Goal: Book appointment/travel/reservation

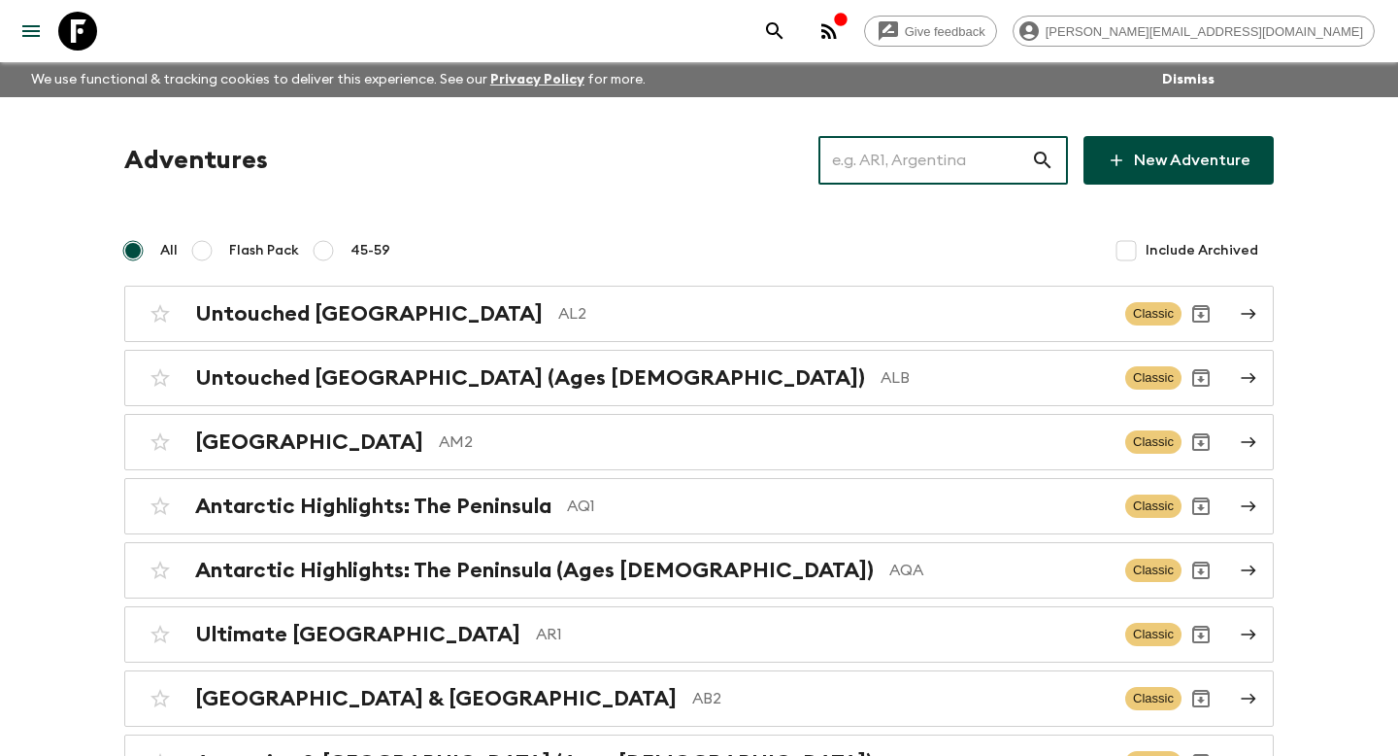
click at [970, 175] on input "text" at bounding box center [925, 160] width 213 height 54
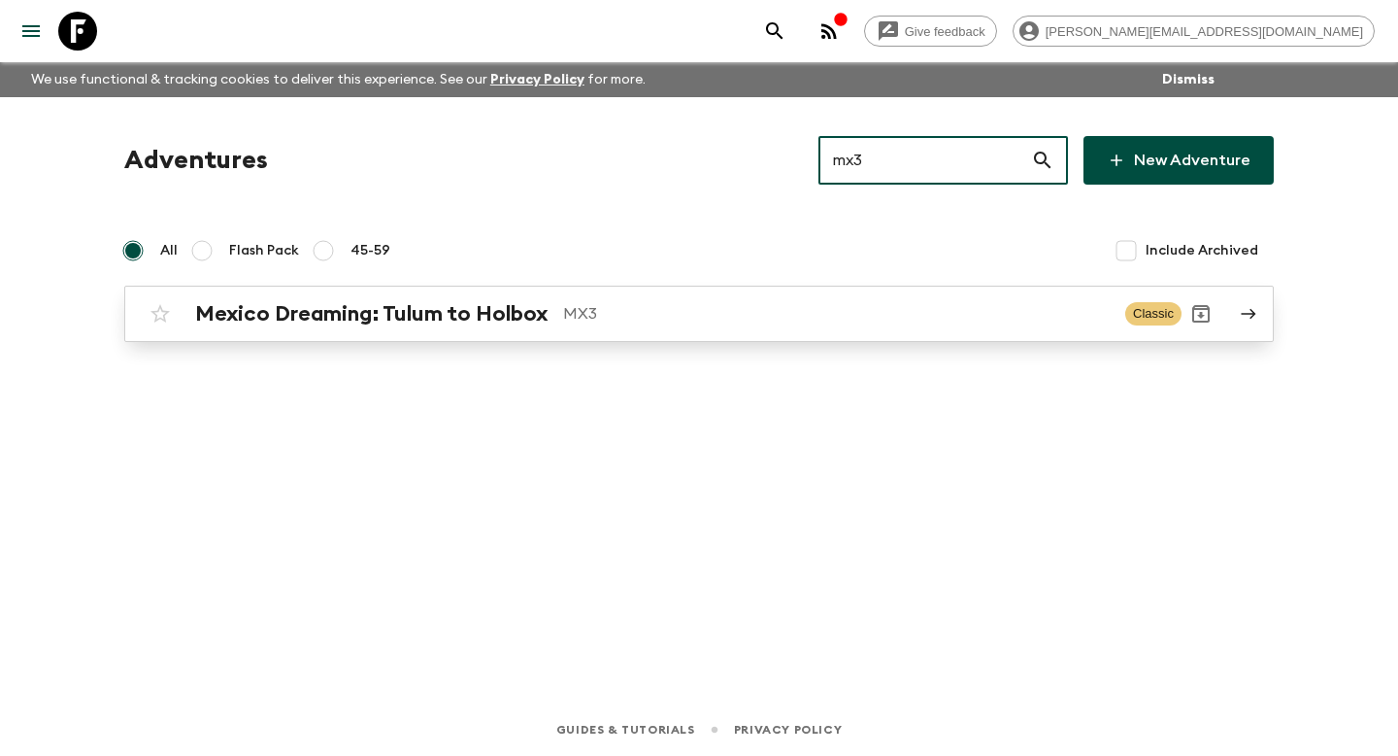
type input "mx3"
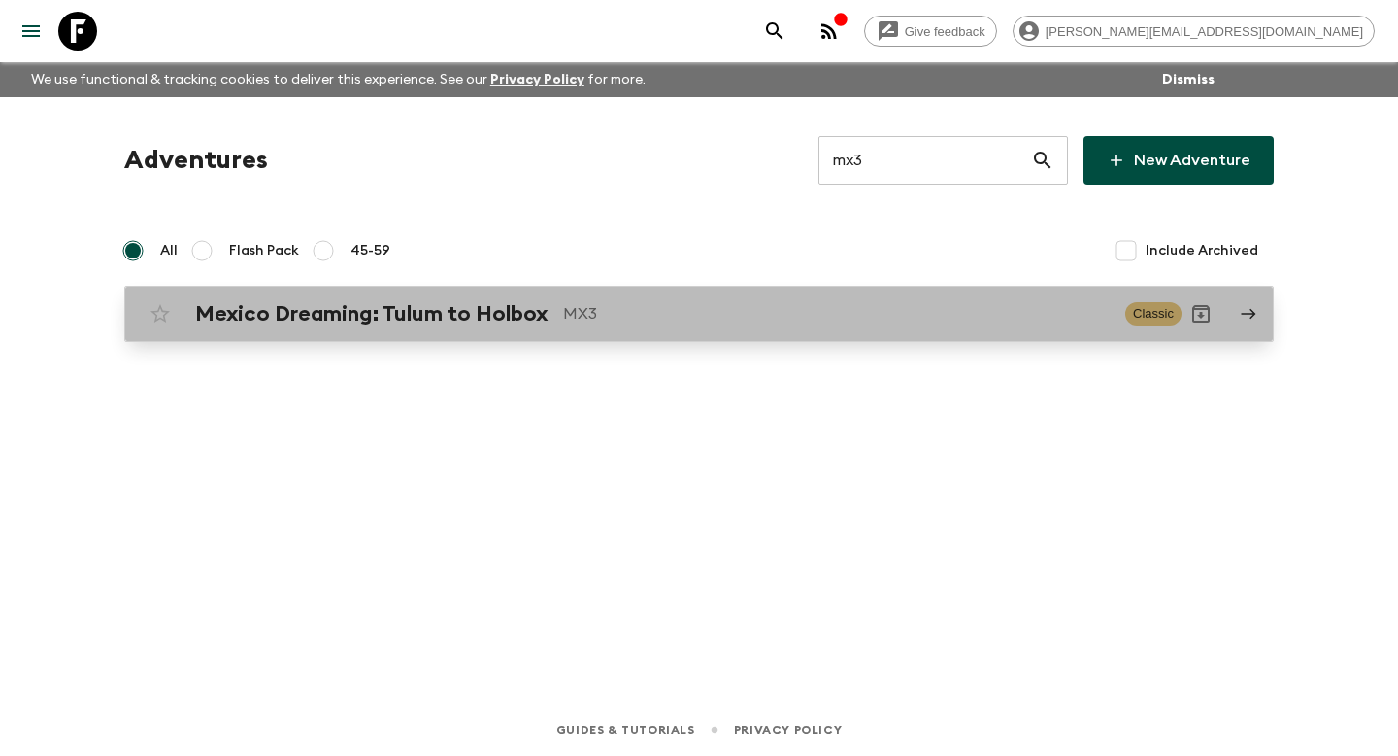
click at [787, 323] on p "MX3" at bounding box center [836, 313] width 547 height 23
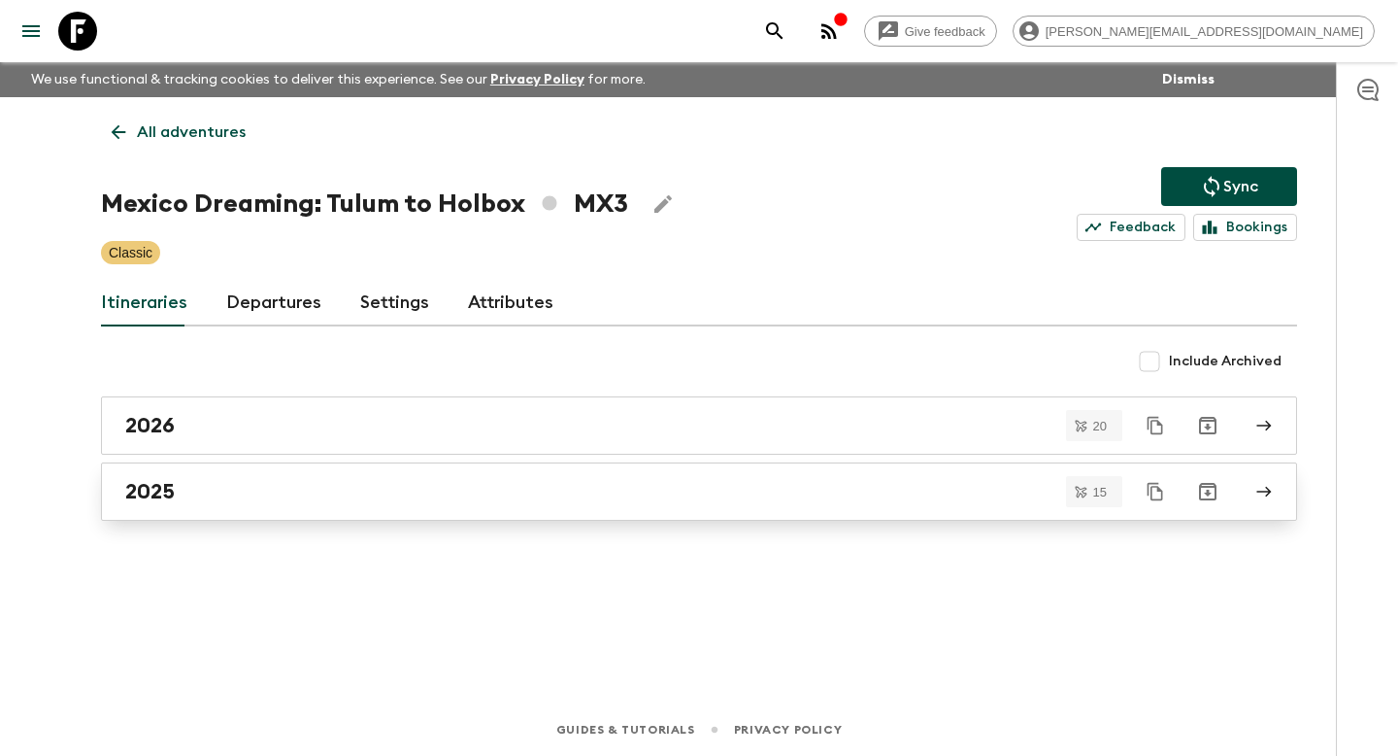
click at [465, 488] on div "2025" at bounding box center [680, 491] width 1111 height 25
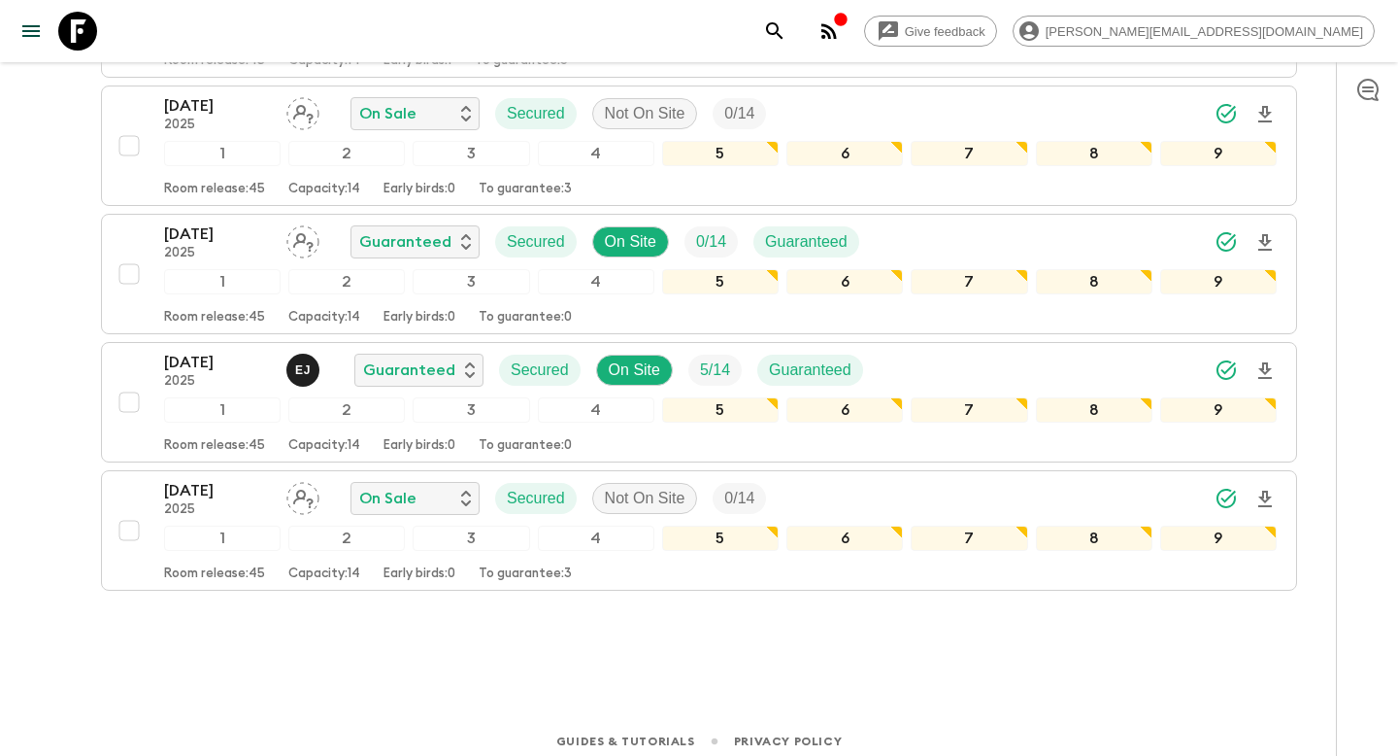
scroll to position [1746, 0]
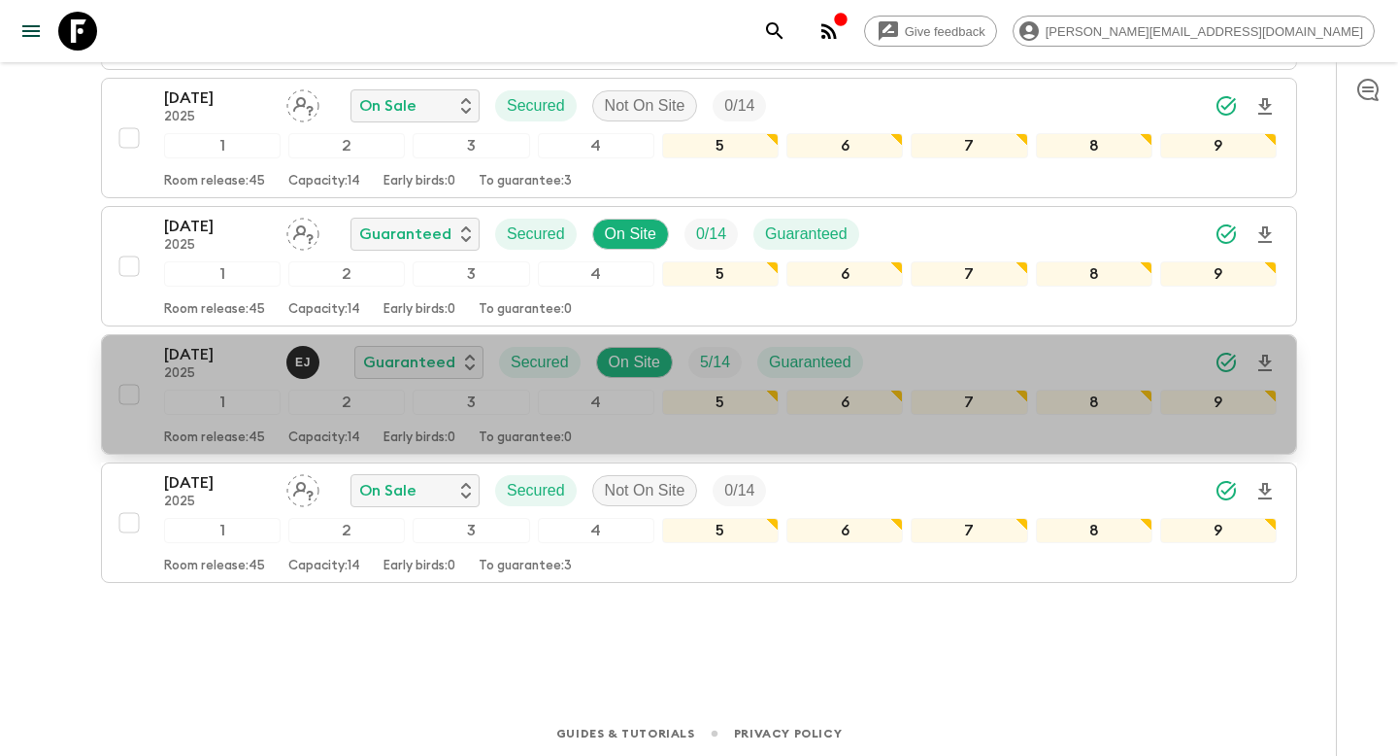
click at [342, 438] on p "Capacity: 14" at bounding box center [324, 438] width 72 height 16
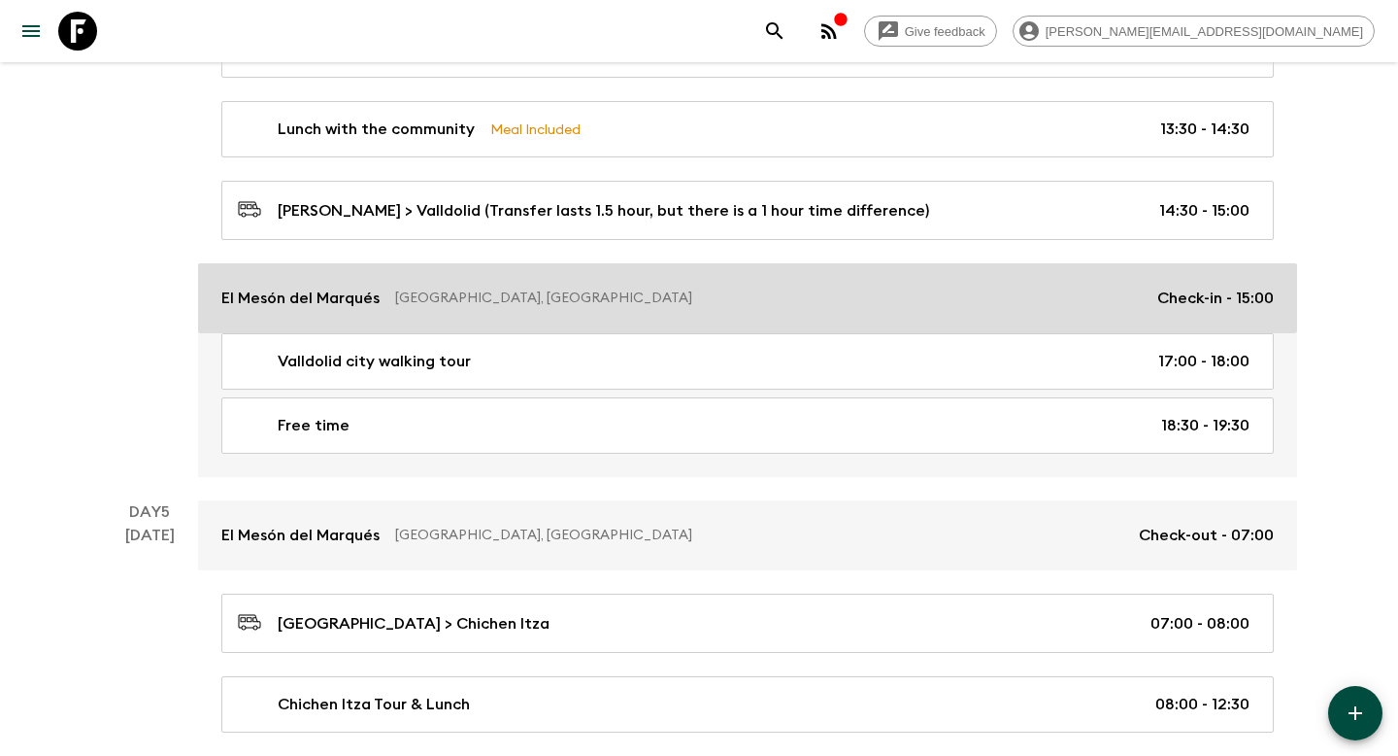
scroll to position [2432, 0]
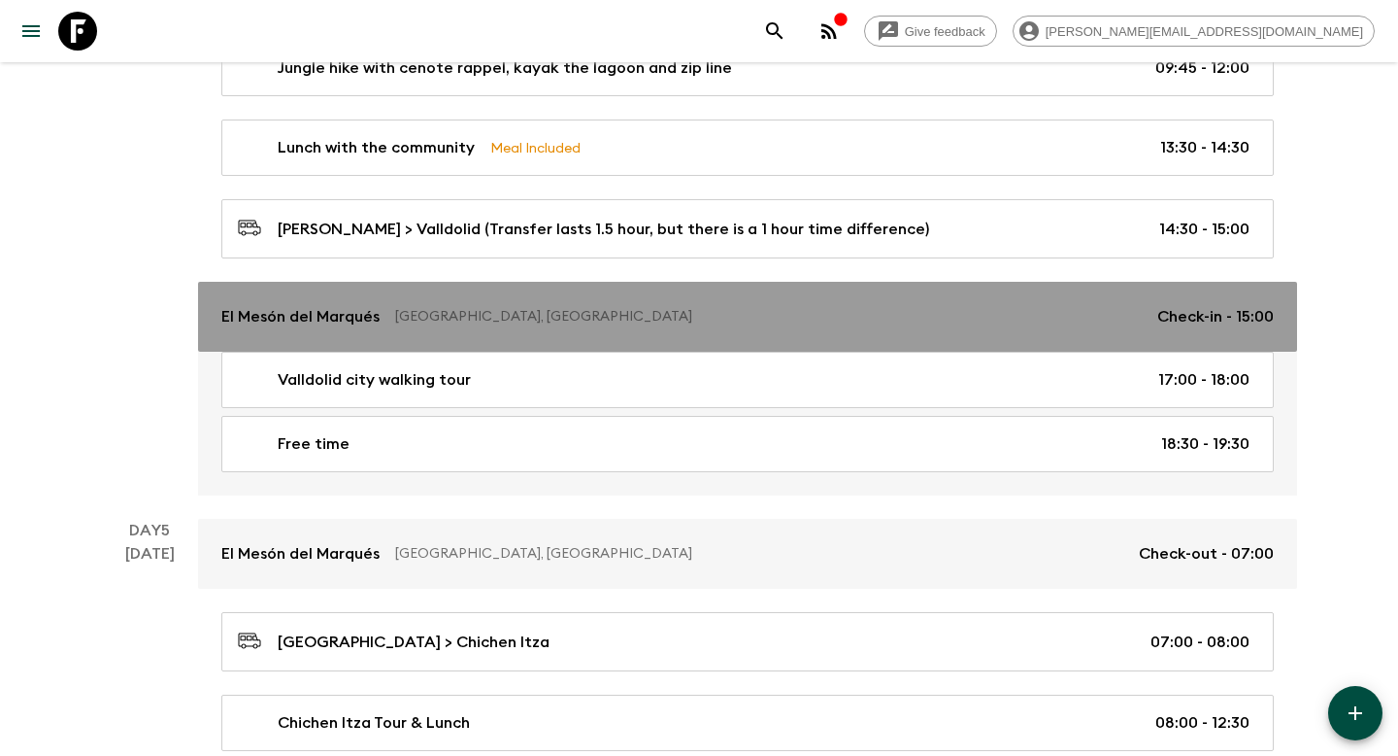
click at [457, 312] on p "[GEOGRAPHIC_DATA], [GEOGRAPHIC_DATA]" at bounding box center [768, 316] width 747 height 19
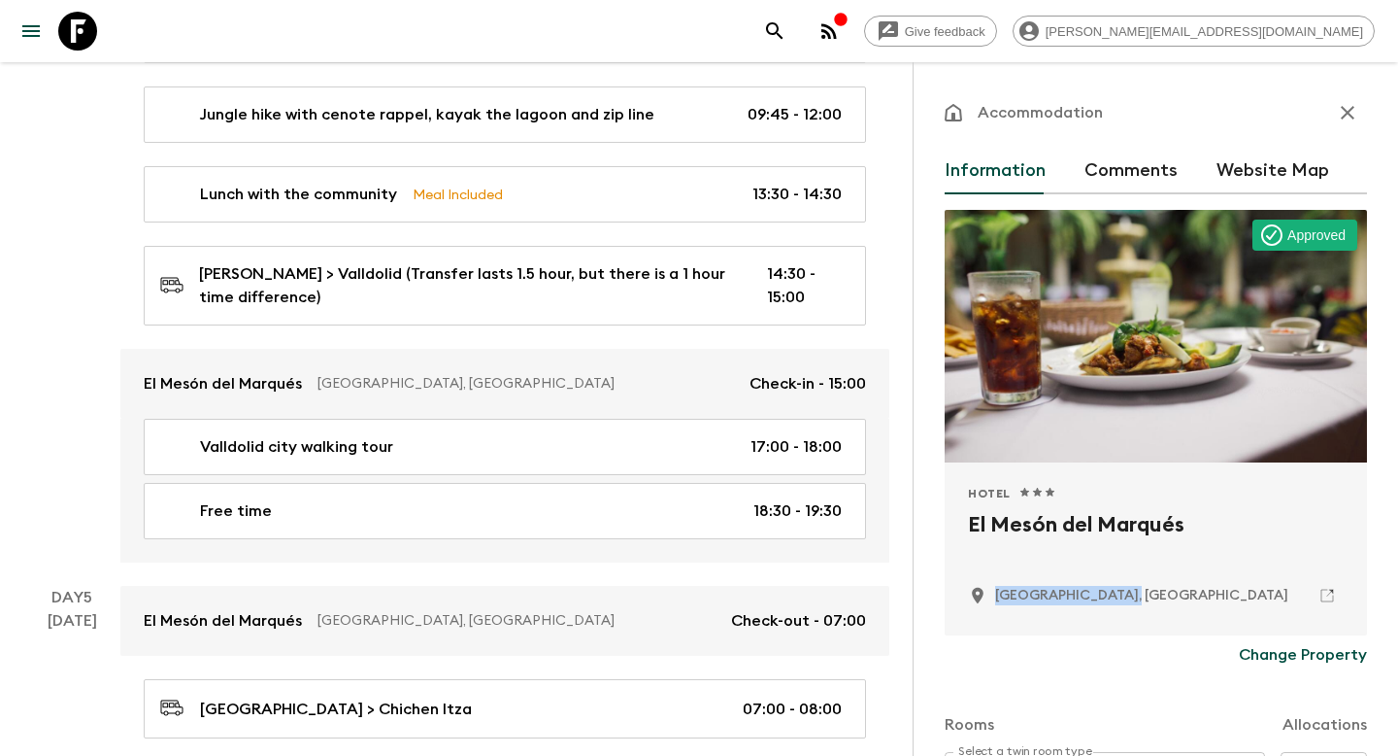
drag, startPoint x: 1114, startPoint y: 597, endPoint x: 994, endPoint y: 601, distance: 119.5
click at [994, 601] on div "[GEOGRAPHIC_DATA], [GEOGRAPHIC_DATA]" at bounding box center [1156, 595] width 376 height 33
copy p "[GEOGRAPHIC_DATA], [GEOGRAPHIC_DATA]"
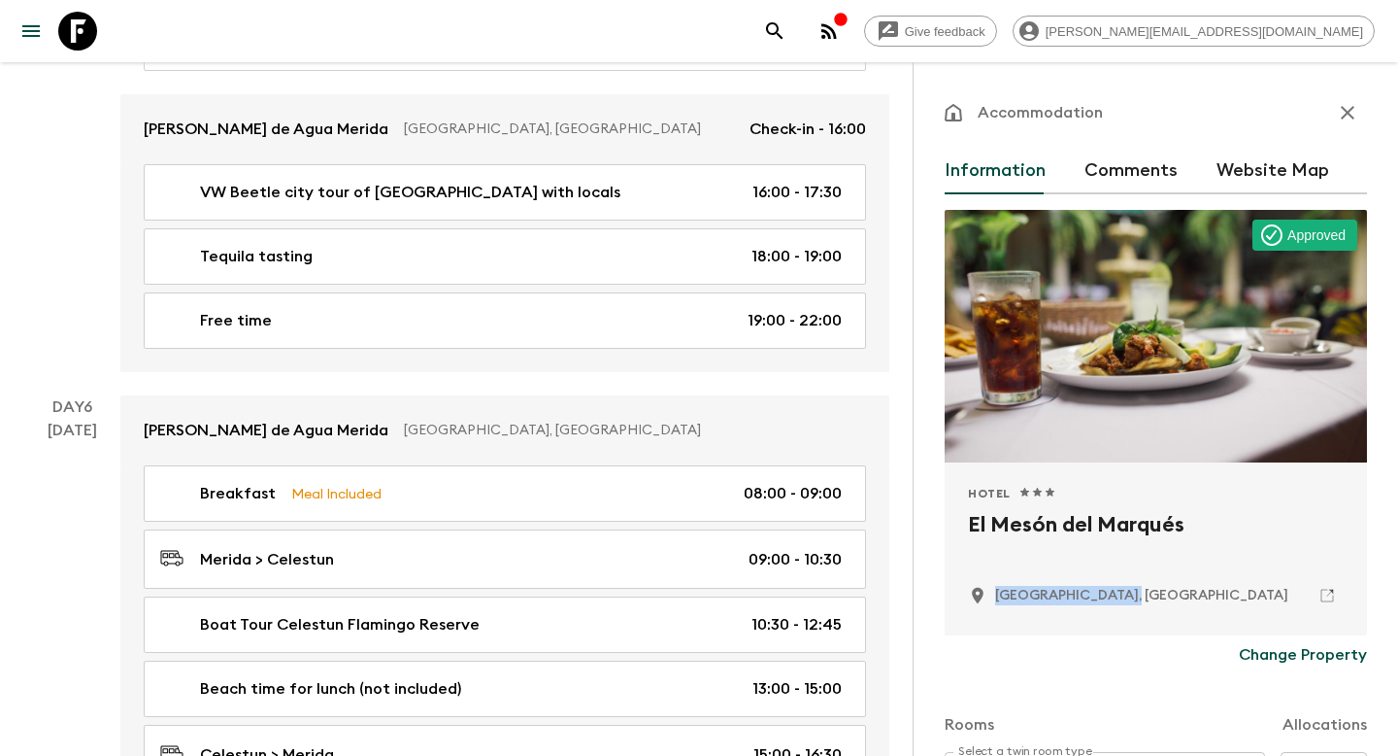
scroll to position [3342, 0]
